Goal: Information Seeking & Learning: Learn about a topic

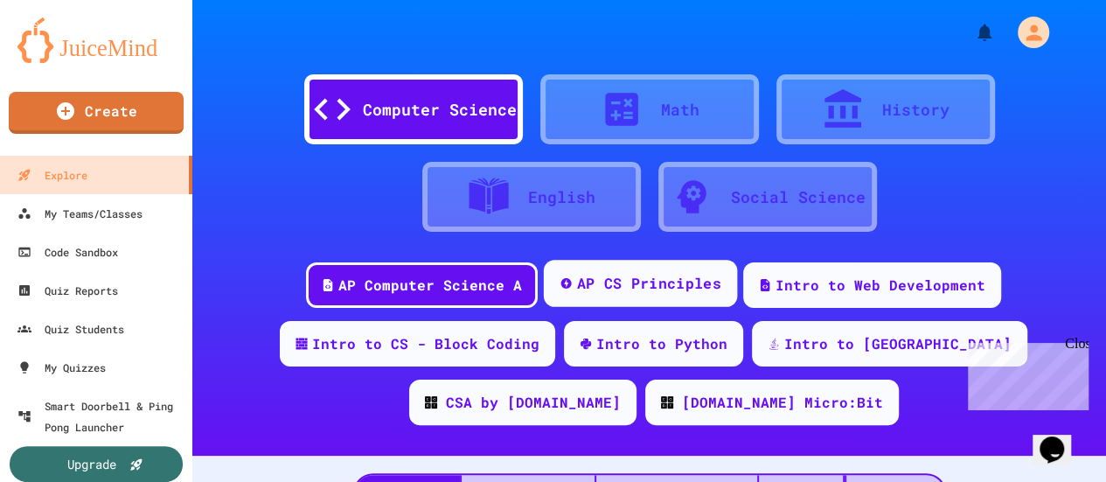
click at [582, 283] on div "AP CS Principles" at bounding box center [649, 284] width 144 height 22
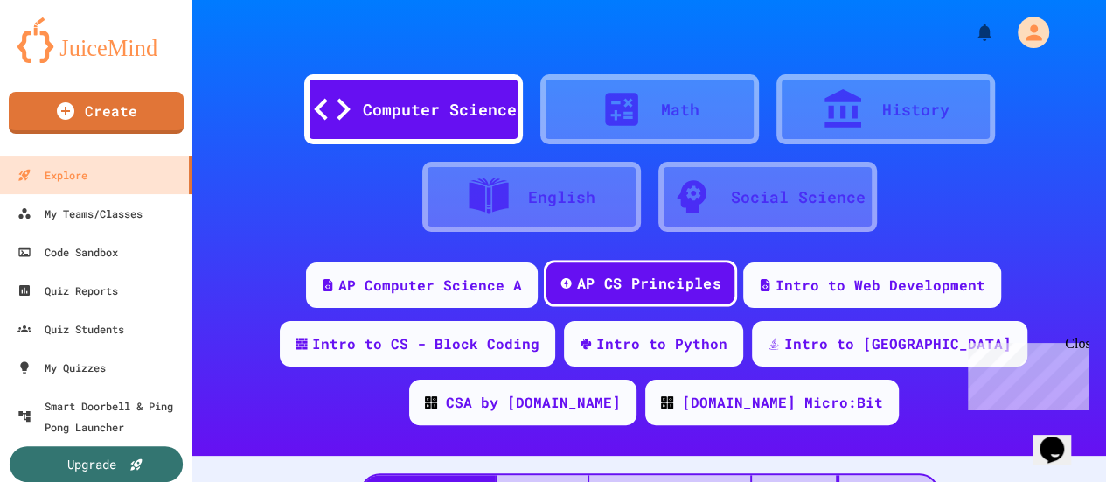
scroll to position [218, 0]
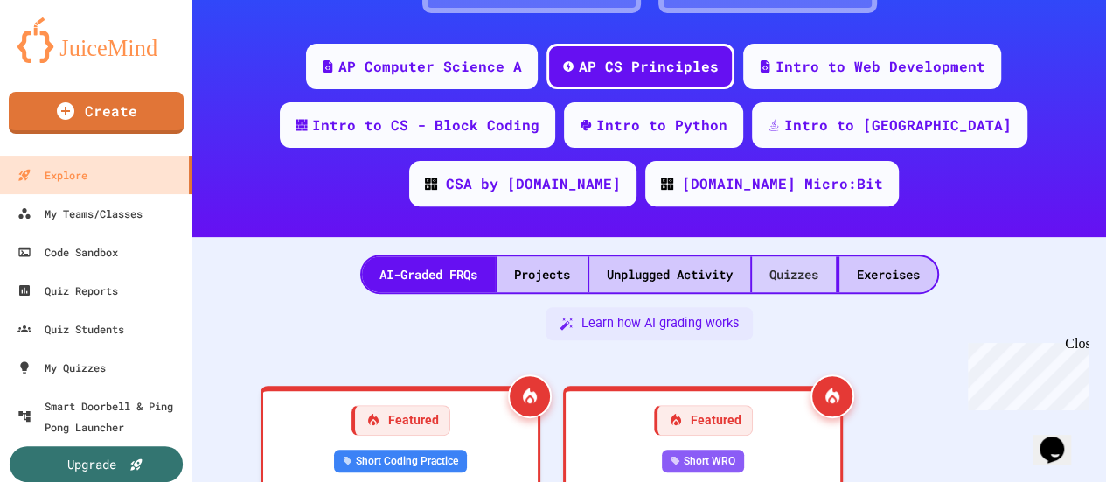
click at [803, 285] on div "Quizzes" at bounding box center [794, 274] width 84 height 36
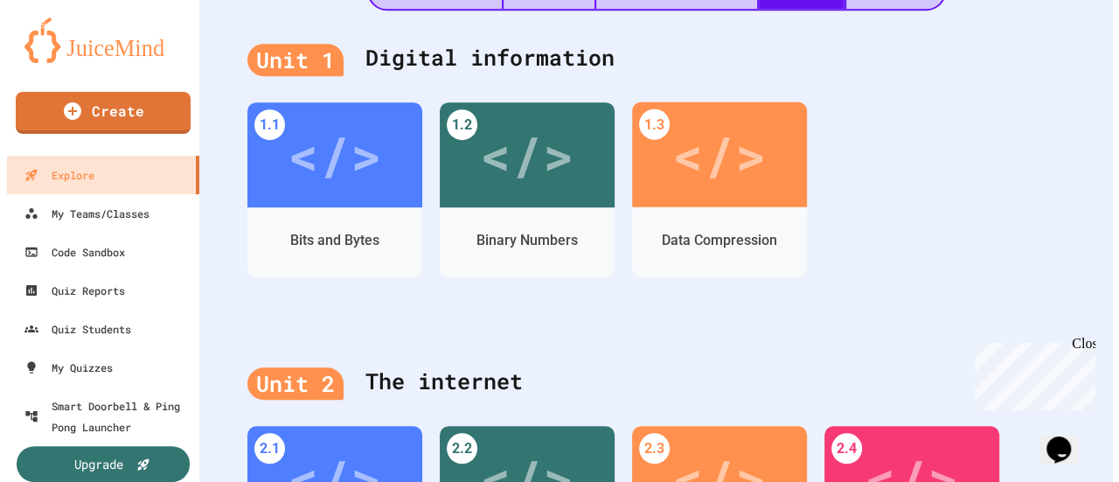
scroll to position [481, 0]
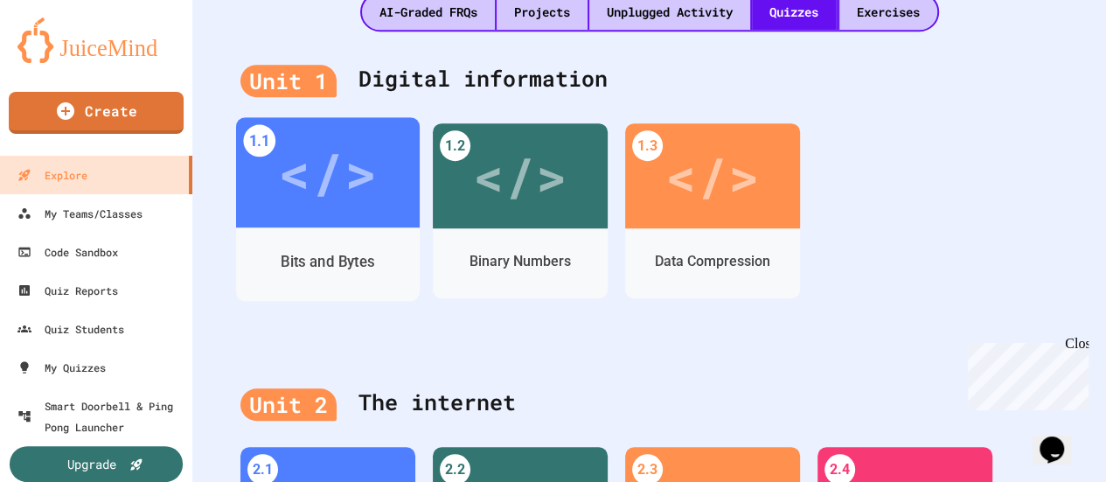
click at [315, 245] on div "Bits and Bytes" at bounding box center [328, 262] width 184 height 51
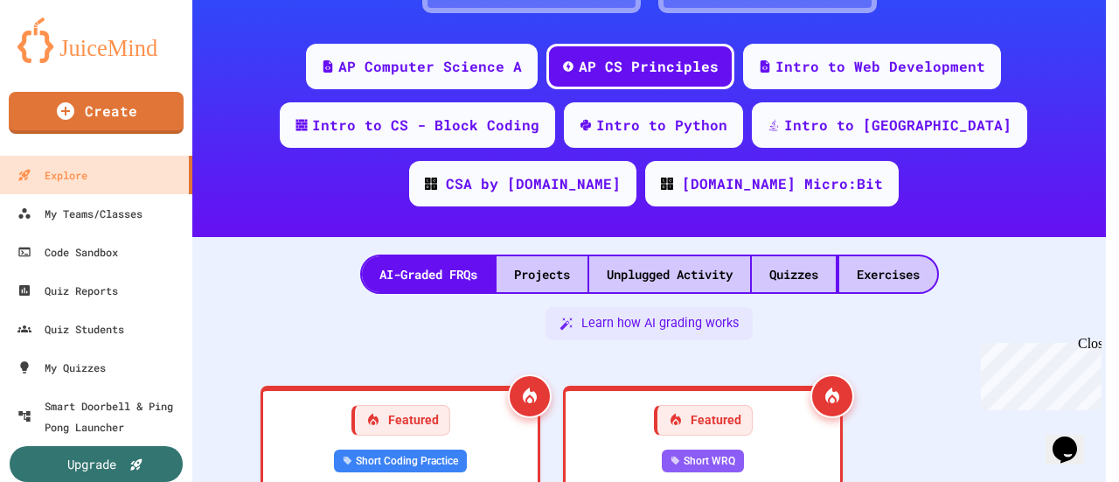
scroll to position [481, 0]
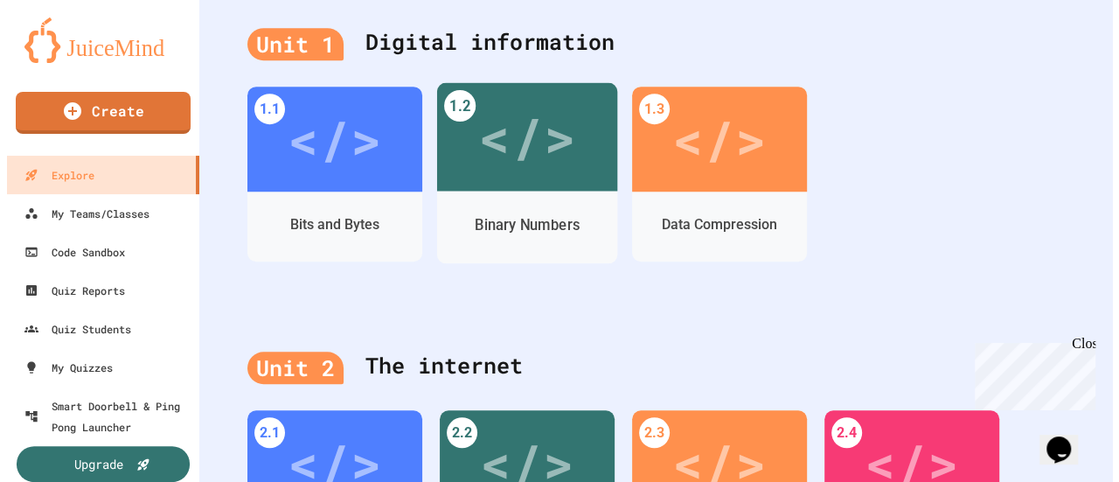
scroll to position [518, 0]
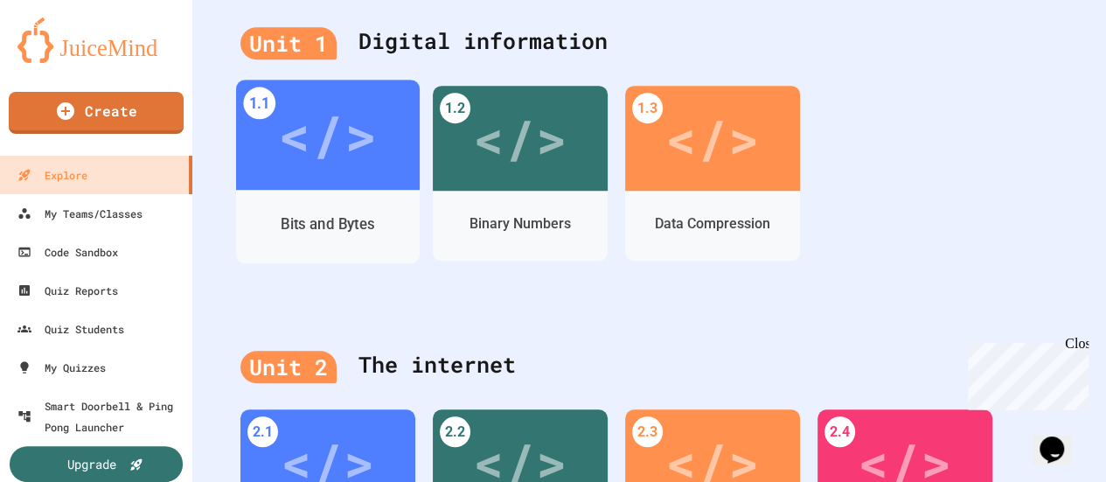
click at [323, 140] on div "</>" at bounding box center [327, 135] width 99 height 82
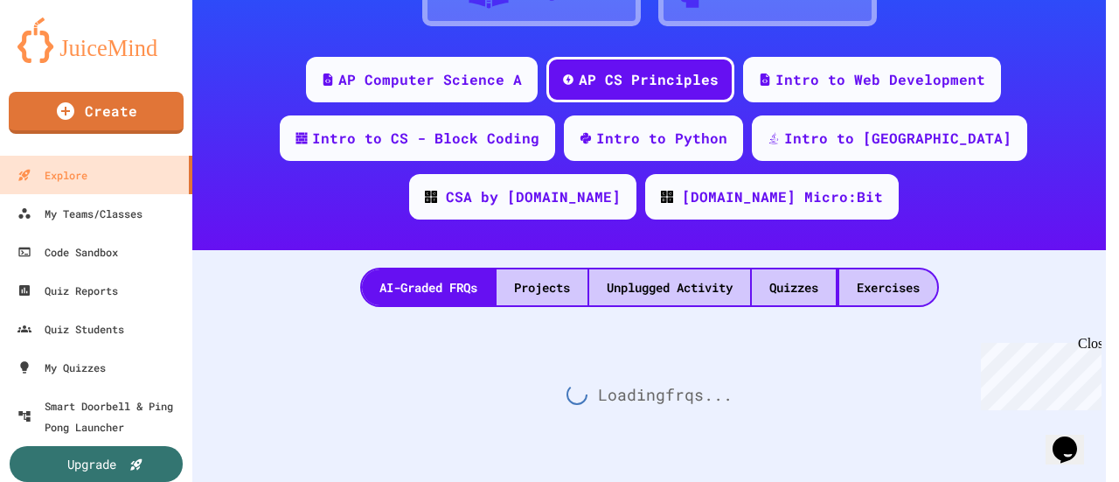
scroll to position [218, 0]
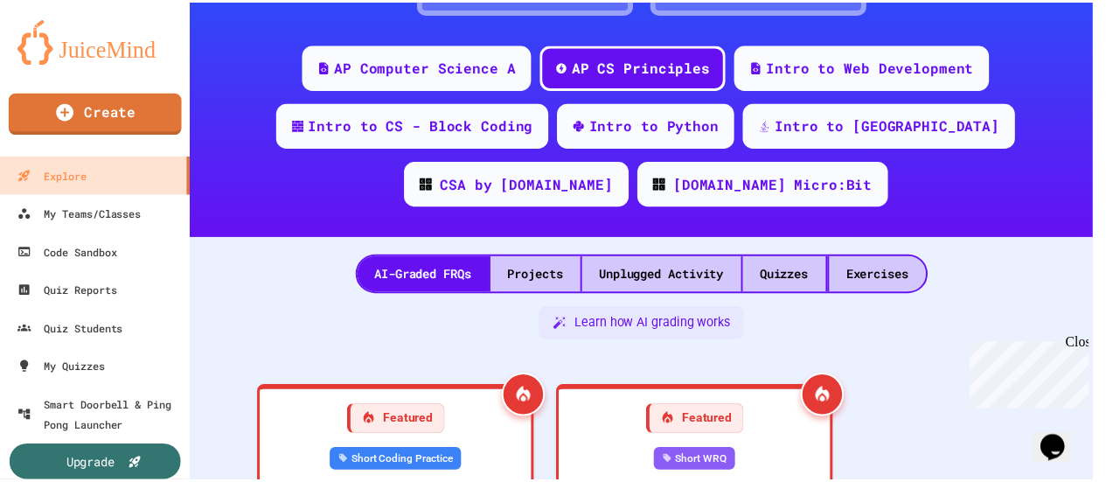
scroll to position [518, 0]
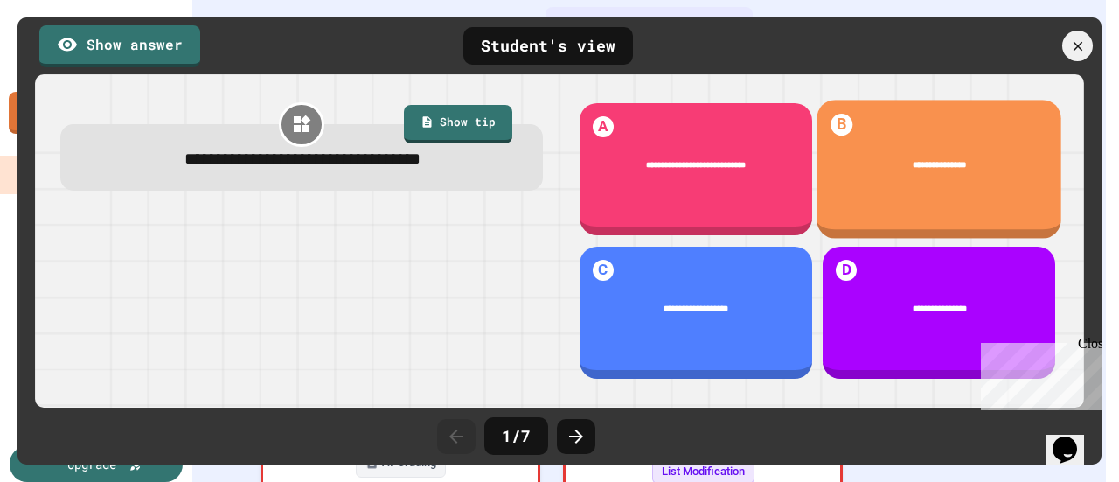
click at [933, 179] on div "**********" at bounding box center [939, 164] width 244 height 45
click at [909, 142] on div "**********" at bounding box center [939, 164] width 244 height 45
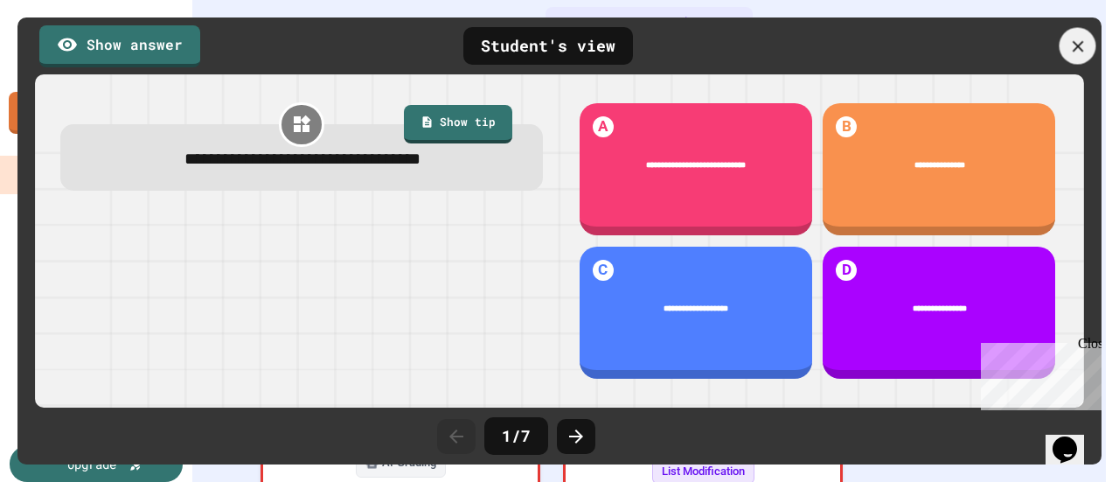
click at [1078, 43] on icon at bounding box center [1077, 46] width 19 height 19
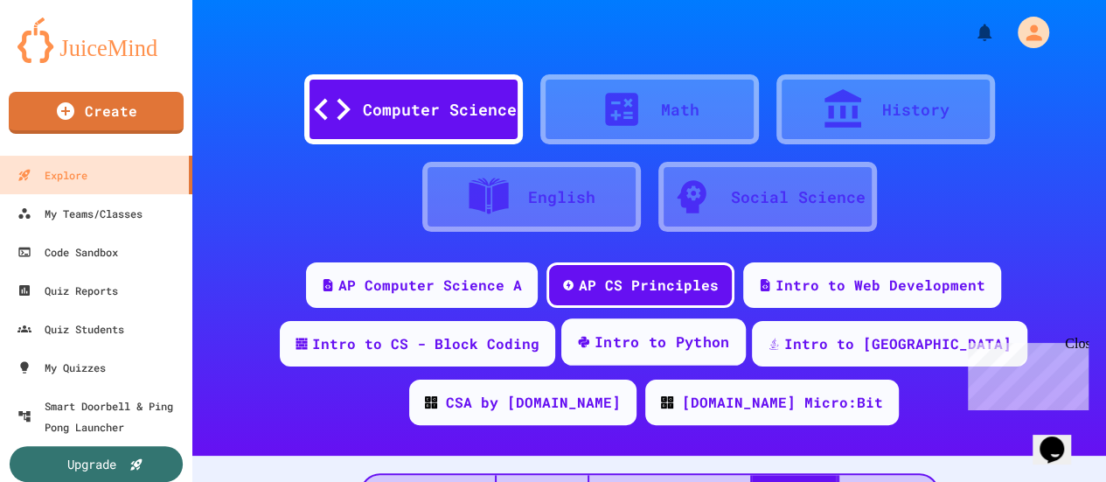
click at [628, 338] on div "Intro to Python" at bounding box center [661, 342] width 135 height 22
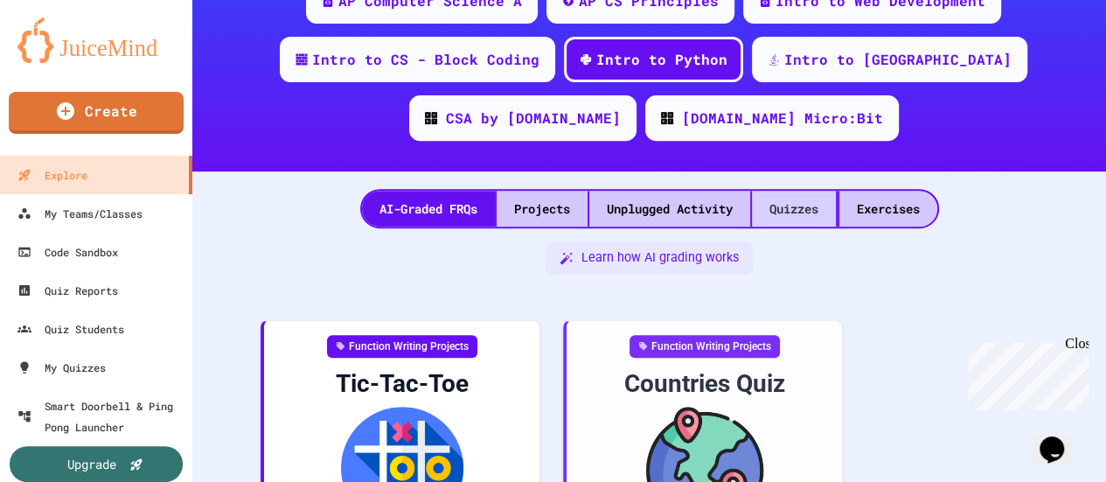
scroll to position [283, 0]
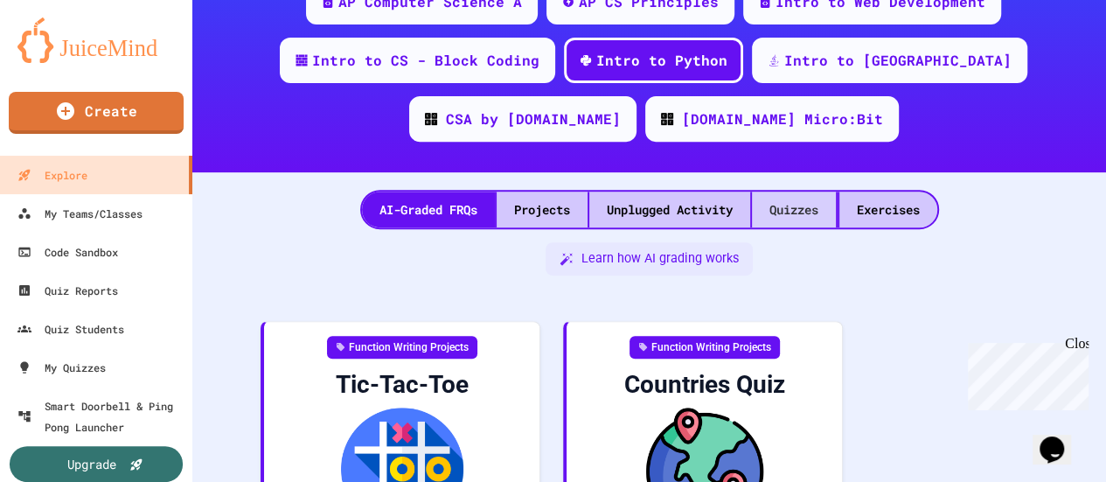
click at [783, 223] on div "Quizzes" at bounding box center [794, 209] width 84 height 36
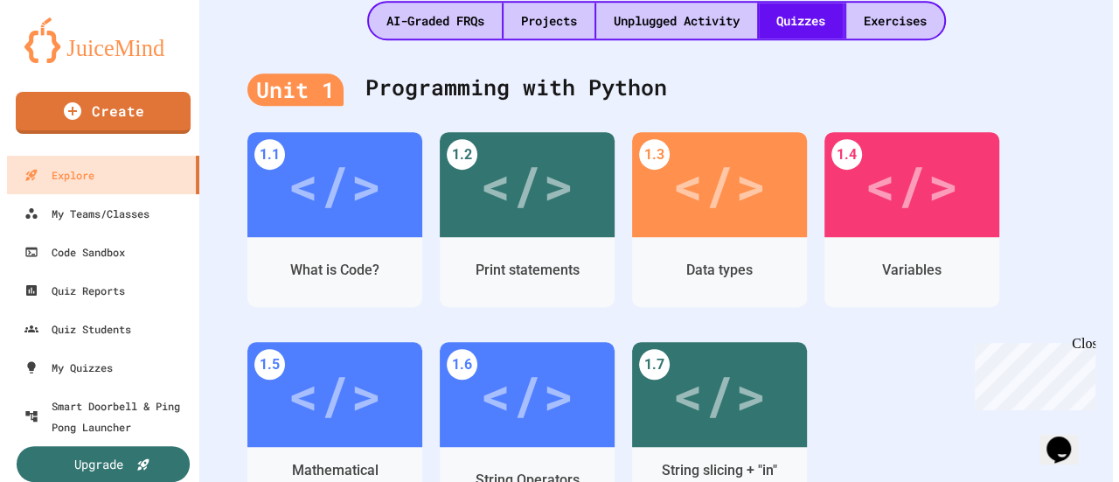
scroll to position [473, 0]
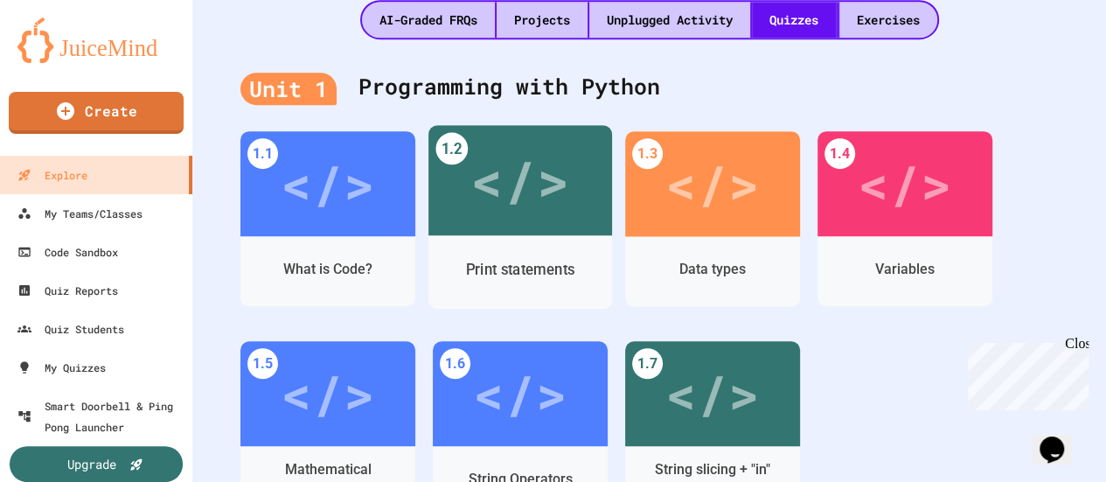
click at [523, 258] on div "Print statements" at bounding box center [520, 270] width 184 height 51
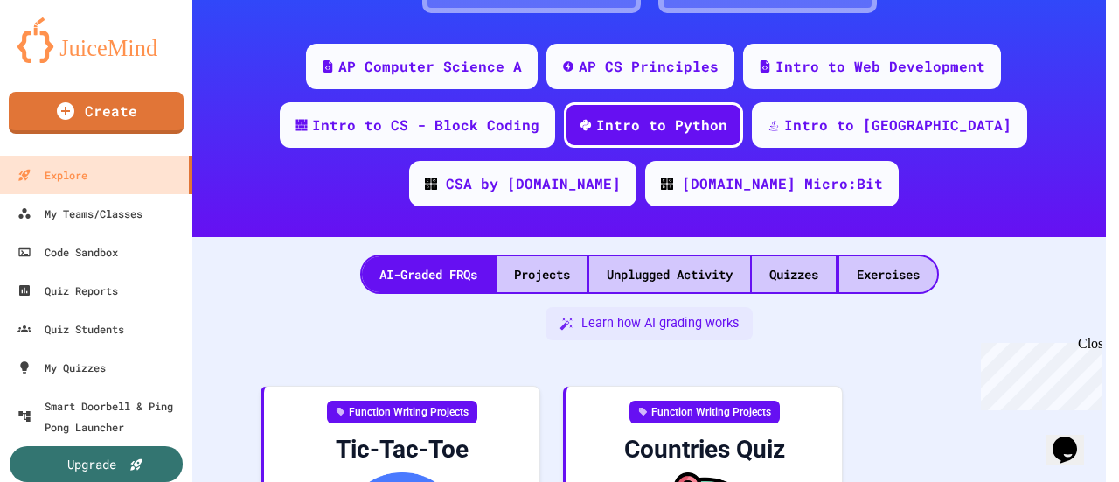
scroll to position [473, 0]
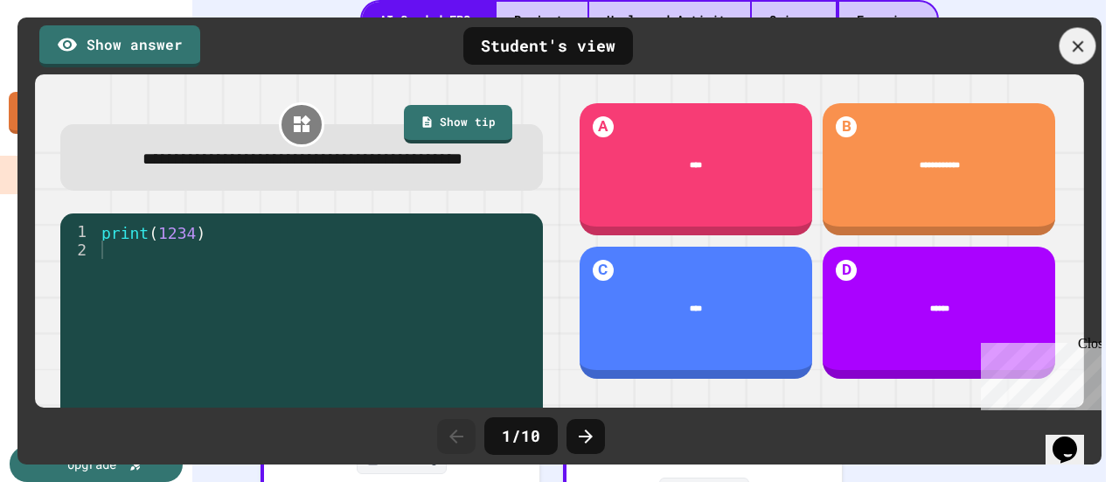
click at [1071, 52] on icon at bounding box center [1077, 46] width 19 height 19
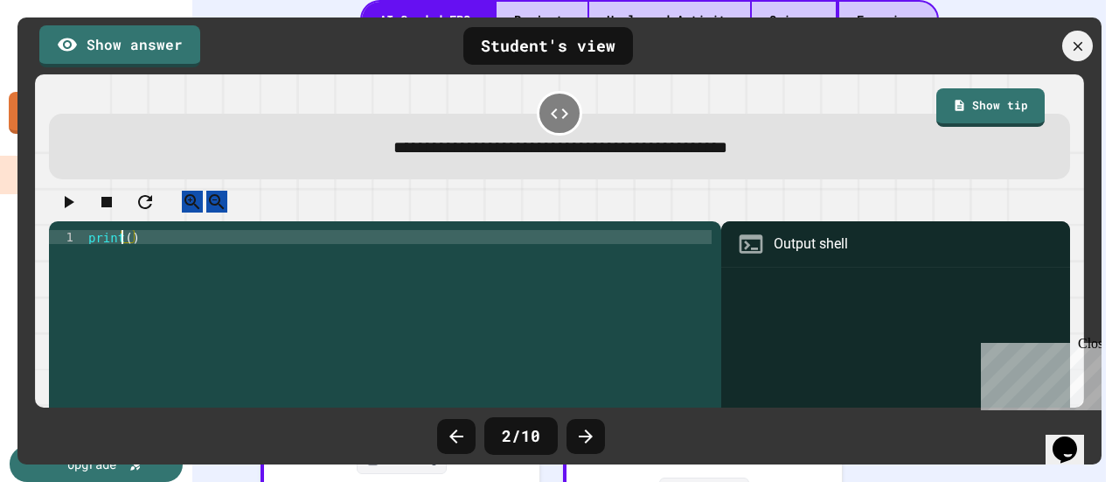
click at [124, 256] on div "print ( )" at bounding box center [398, 335] width 627 height 210
click at [128, 255] on div "print ( )" at bounding box center [398, 335] width 627 height 210
type textarea "**********"
click at [79, 212] on icon "button" at bounding box center [68, 201] width 21 height 21
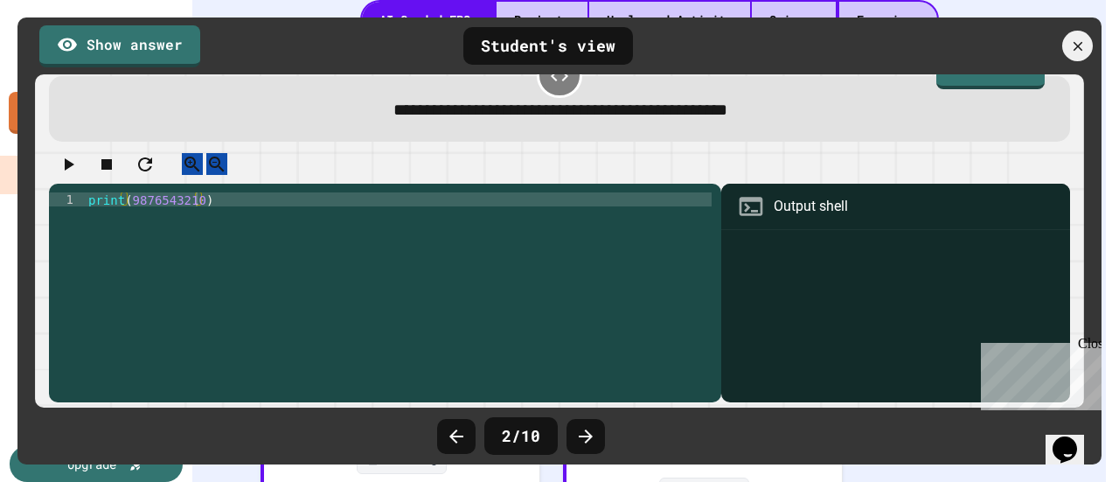
scroll to position [0, 0]
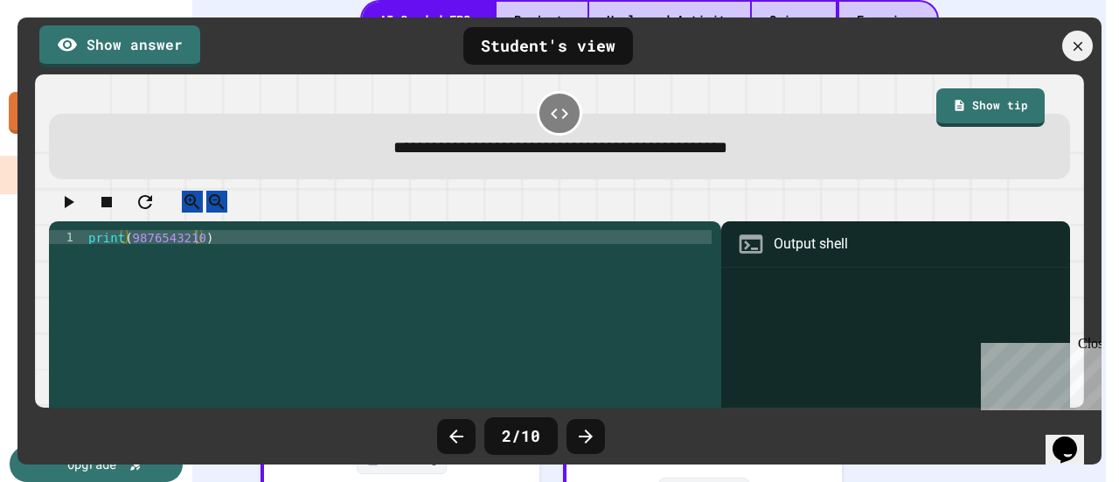
click at [73, 212] on icon "button" at bounding box center [68, 201] width 21 height 21
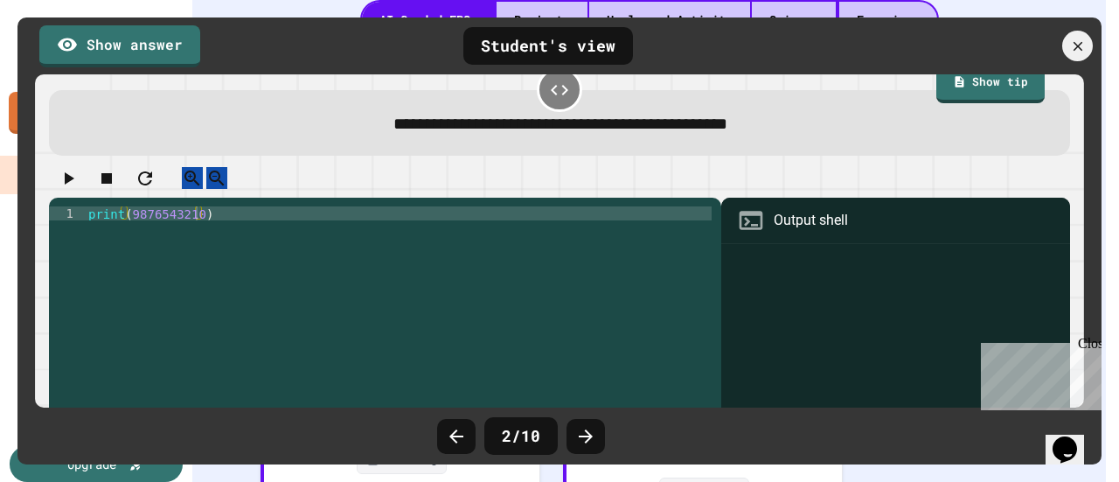
scroll to position [65, 0]
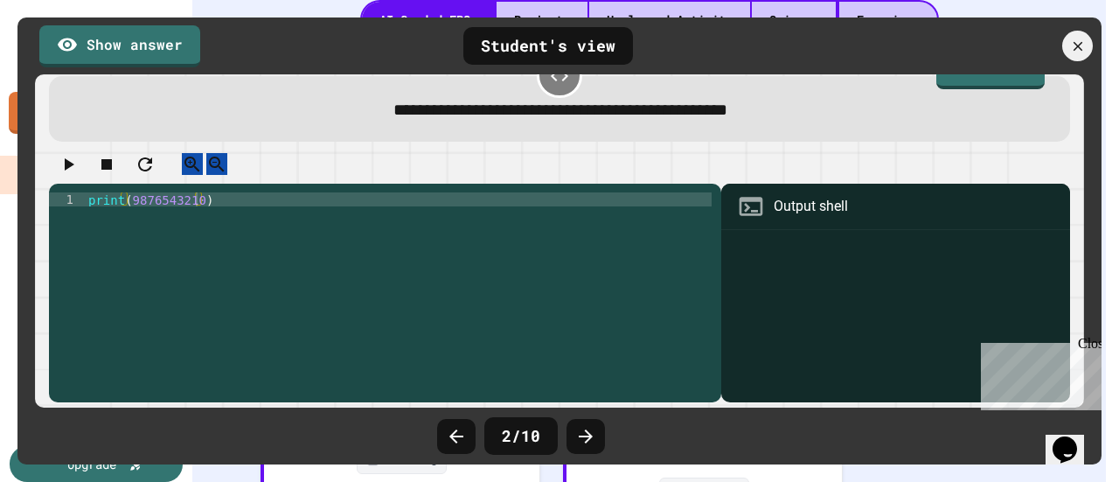
click at [790, 196] on div "Output shell" at bounding box center [810, 206] width 74 height 21
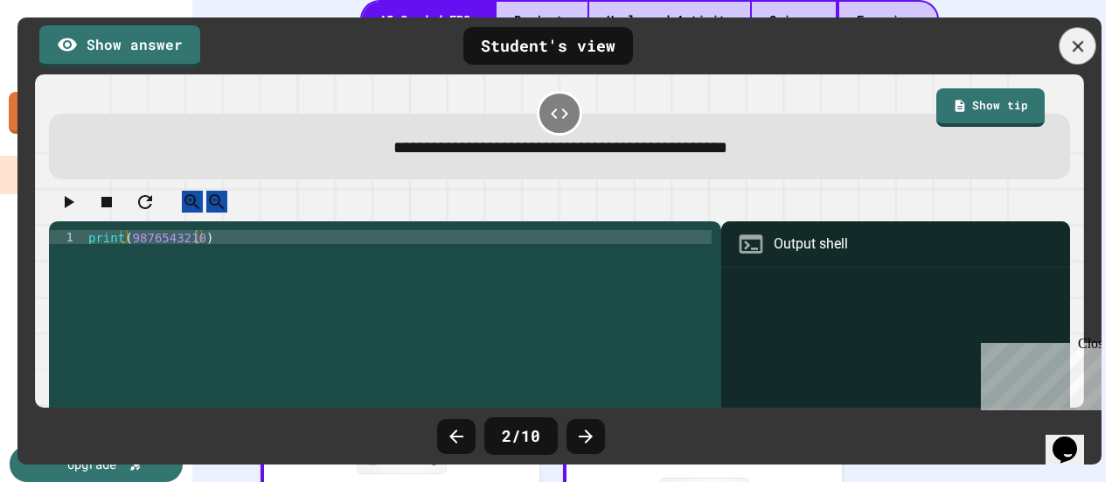
click at [1078, 57] on div at bounding box center [1077, 46] width 37 height 37
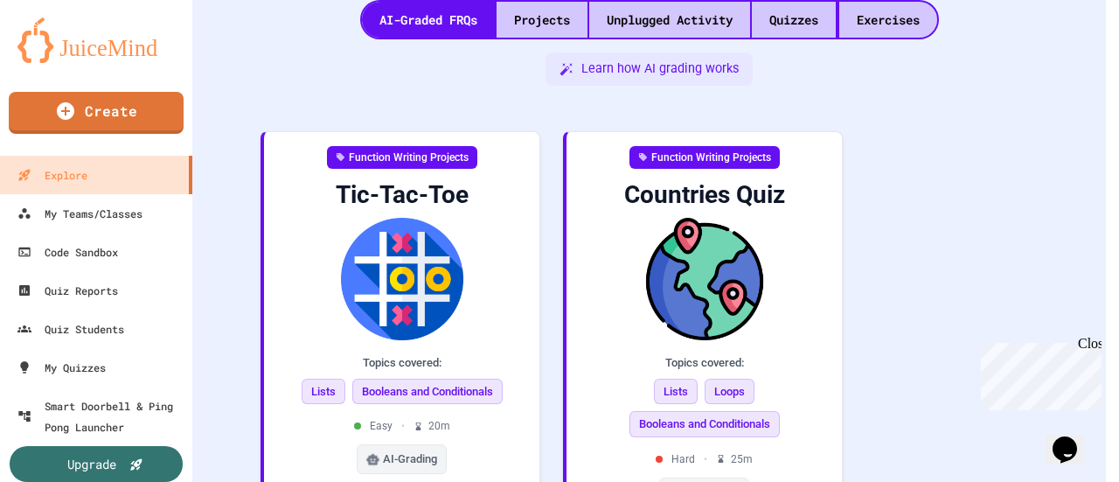
scroll to position [409, 0]
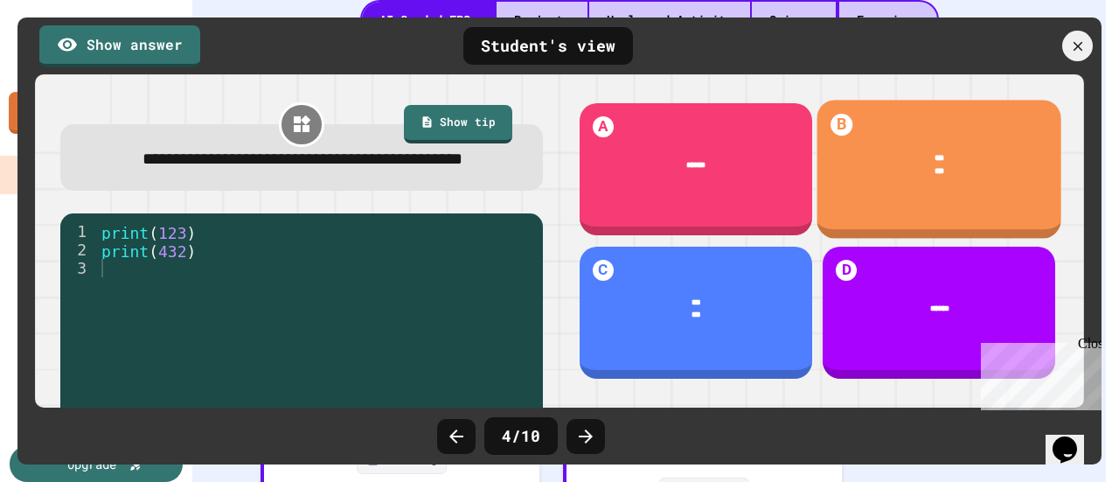
click at [907, 175] on div "*** ***" at bounding box center [939, 164] width 244 height 59
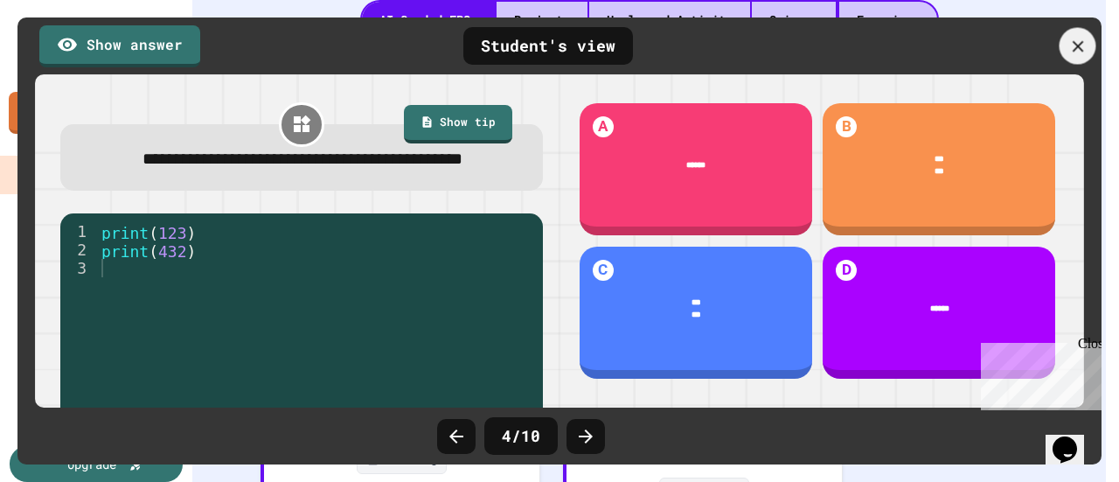
click at [1073, 52] on icon at bounding box center [1077, 46] width 19 height 19
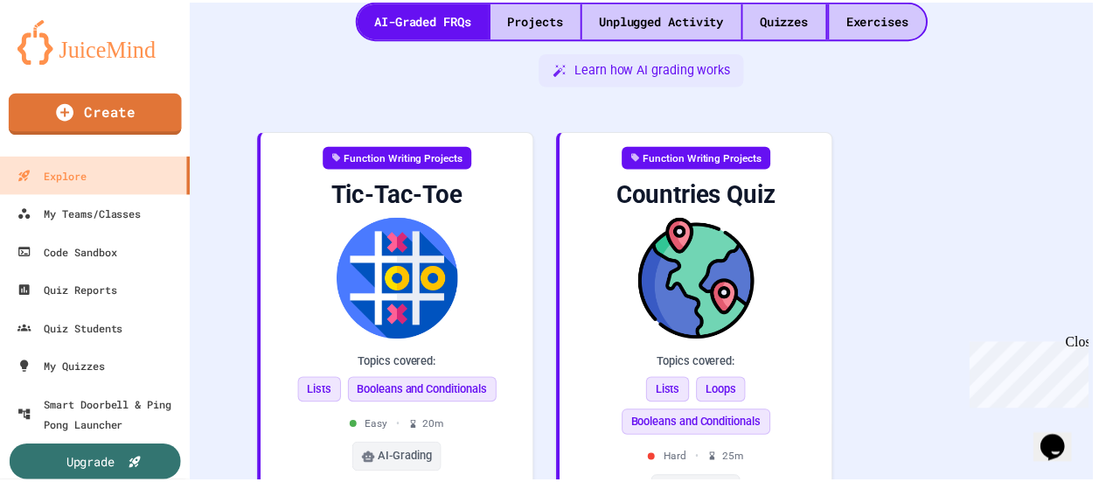
scroll to position [0, 0]
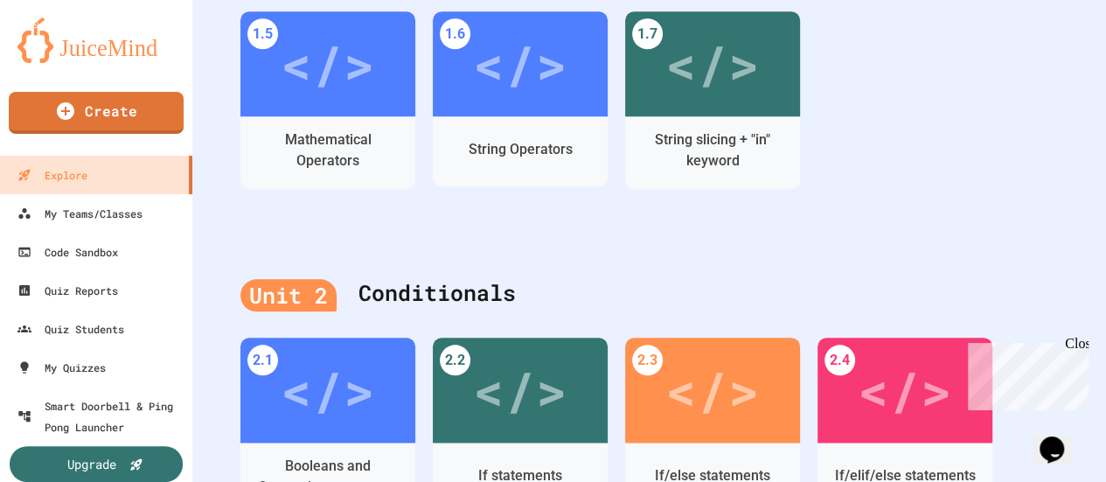
scroll to position [803, 0]
